Goal: Transaction & Acquisition: Purchase product/service

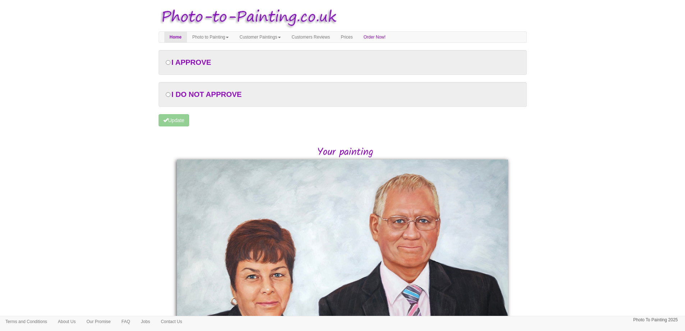
scroll to position [72, 0]
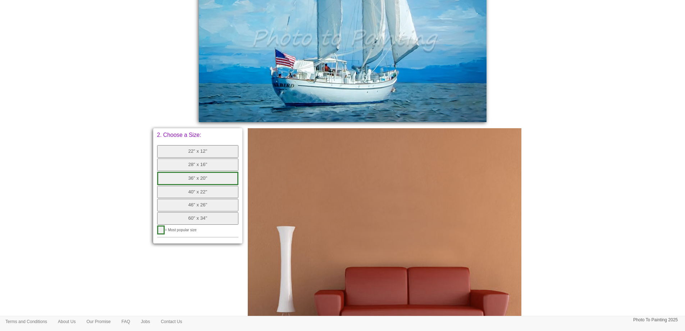
scroll to position [288, 0]
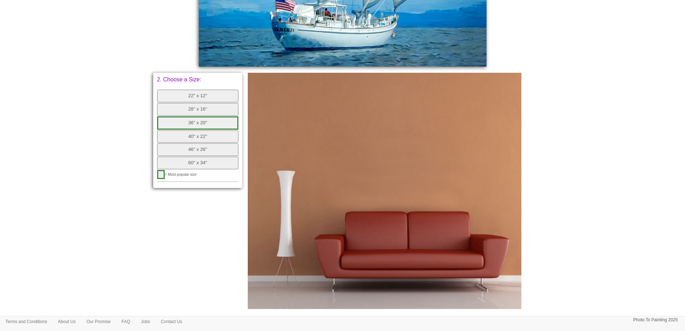
click at [217, 165] on button "60" x 34"" at bounding box center [198, 162] width 82 height 13
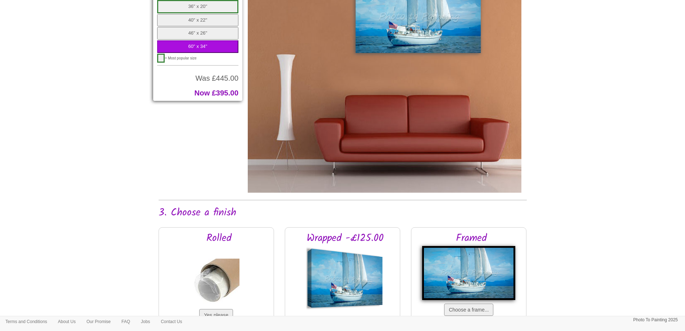
scroll to position [576, 0]
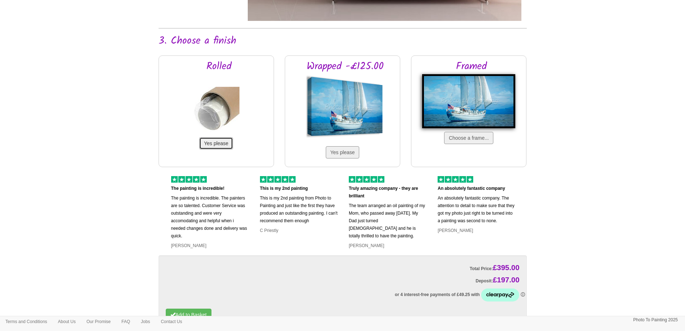
click at [220, 141] on button "Yes please" at bounding box center [216, 143] width 34 height 12
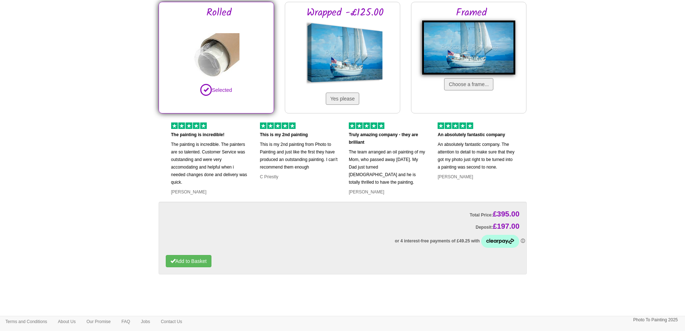
scroll to position [644, 0]
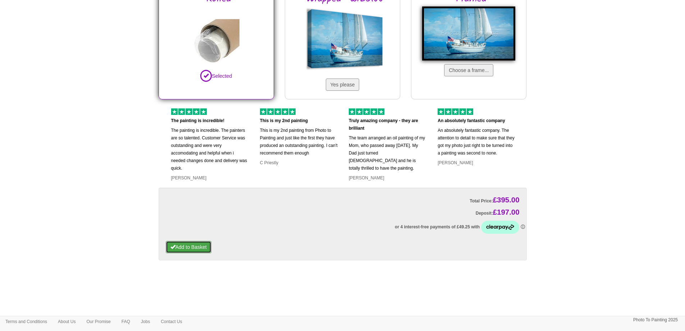
click at [195, 243] on button "Add to Basket" at bounding box center [189, 247] width 46 height 12
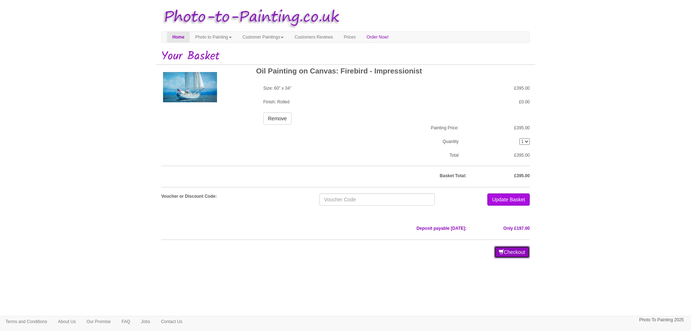
click at [512, 250] on button "Checkout" at bounding box center [512, 252] width 36 height 12
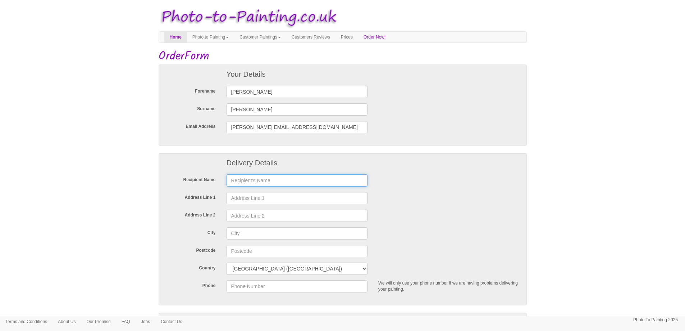
click at [264, 180] on input "text" at bounding box center [297, 180] width 141 height 12
type input "TBC"
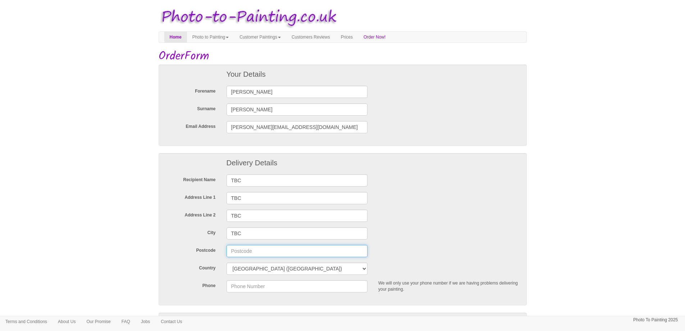
type input "TBC"
click at [415, 220] on div "Address Line 2 TBC" at bounding box center [342, 215] width 365 height 12
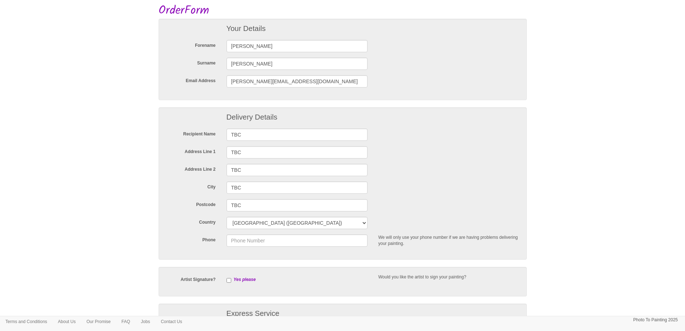
scroll to position [72, 0]
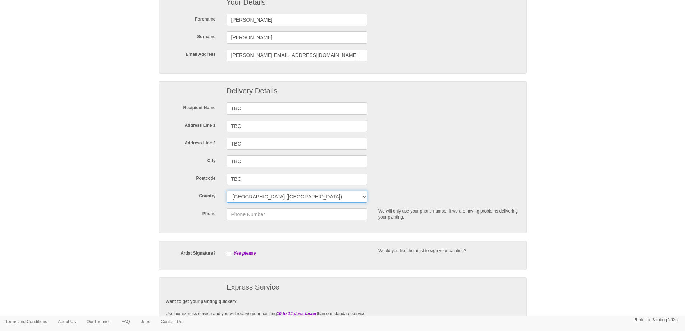
click at [360, 195] on select "United Kingdom (Mainland) United Kingdom (Mainland) United Kingdom (Northern Ir…" at bounding box center [297, 196] width 141 height 12
select select "6"
click at [227, 190] on select "United Kingdom (Mainland) United Kingdom (Mainland) United Kingdom (Northern Ir…" at bounding box center [297, 196] width 141 height 12
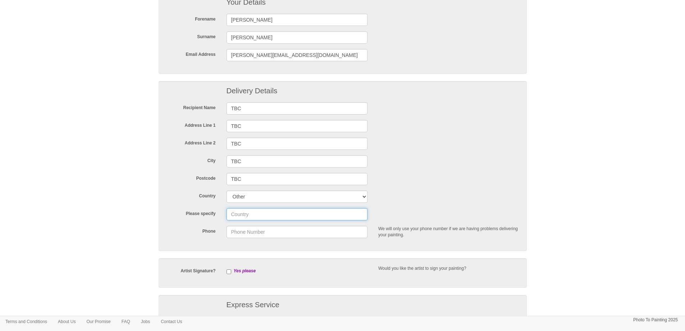
click at [271, 213] on input "text" at bounding box center [297, 214] width 141 height 12
type input "Thailand"
type input "TBC"
click at [438, 169] on div "Delivery Details Recipient Name TBC Address Line 1 TBC Address Line 2 TBC City …" at bounding box center [343, 165] width 368 height 169
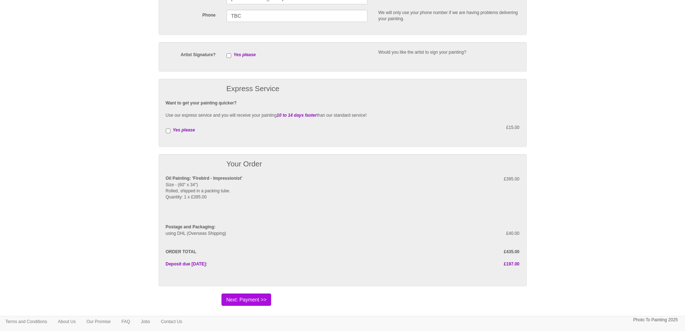
scroll to position [344, 0]
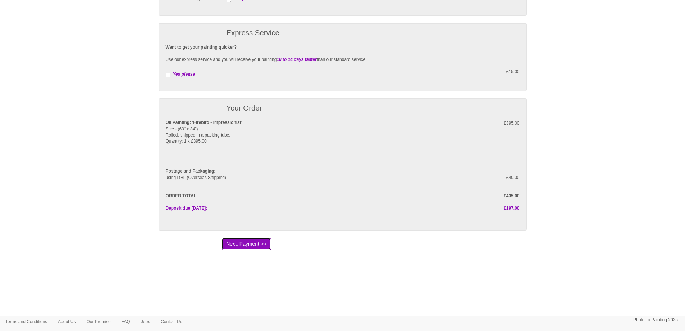
click at [245, 247] on button "Next: Payment >>" at bounding box center [247, 243] width 50 height 12
